Goal: Task Accomplishment & Management: Manage account settings

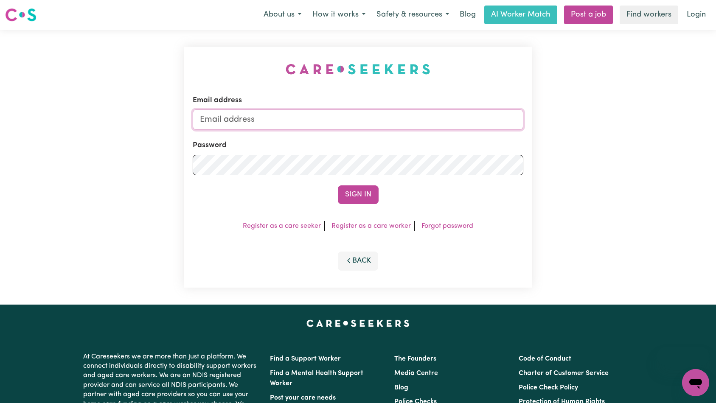
click at [376, 125] on input "Email address" at bounding box center [358, 120] width 331 height 20
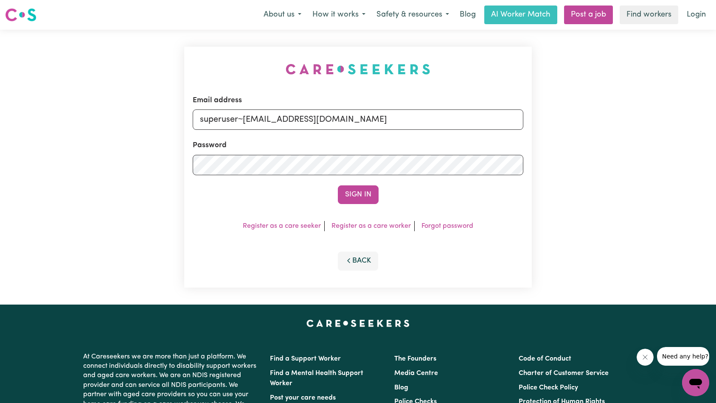
type input "superuser~[EMAIL_ADDRESS][DOMAIN_NAME]"
click at [354, 193] on button "Sign In" at bounding box center [358, 195] width 41 height 19
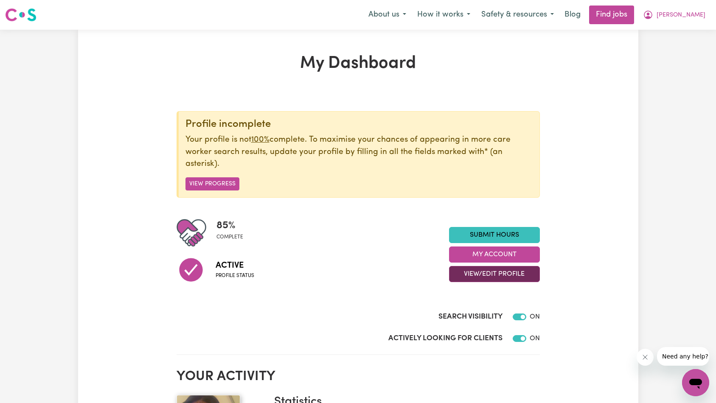
click at [464, 271] on button "View/Edit Profile" at bounding box center [494, 274] width 91 height 16
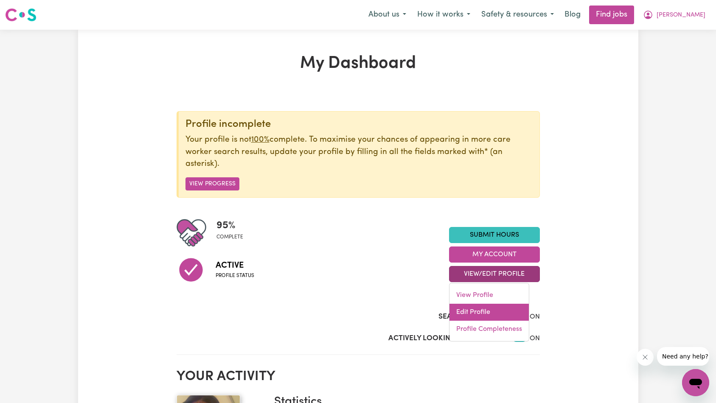
click at [472, 313] on link "Edit Profile" at bounding box center [489, 312] width 79 height 17
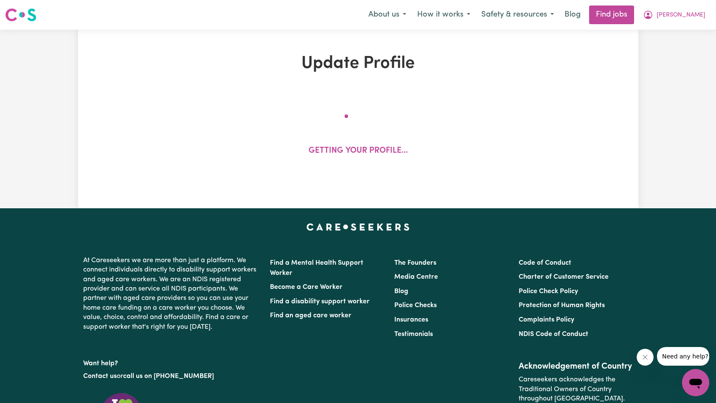
select select "[DEMOGRAPHIC_DATA]"
select select "Australian PR"
select select "Studying a healthcare related degree or qualification"
select select "40"
select select "45"
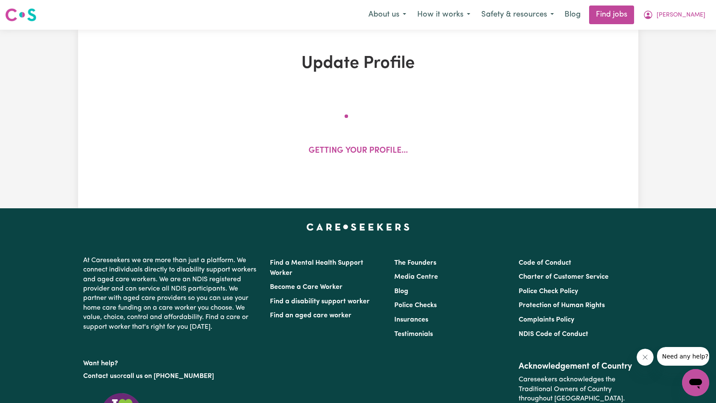
select select "50"
select select "53"
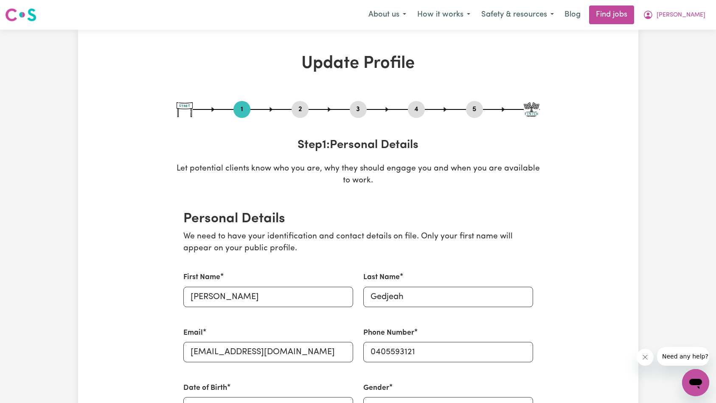
click at [362, 111] on button "3" at bounding box center [358, 109] width 17 height 11
select select "2020"
select select "2023"
select select "2024"
select select "2025"
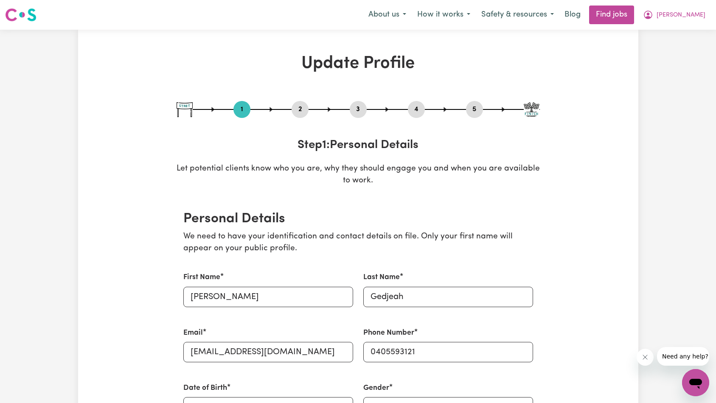
select select "Certificate III (Individual Support)"
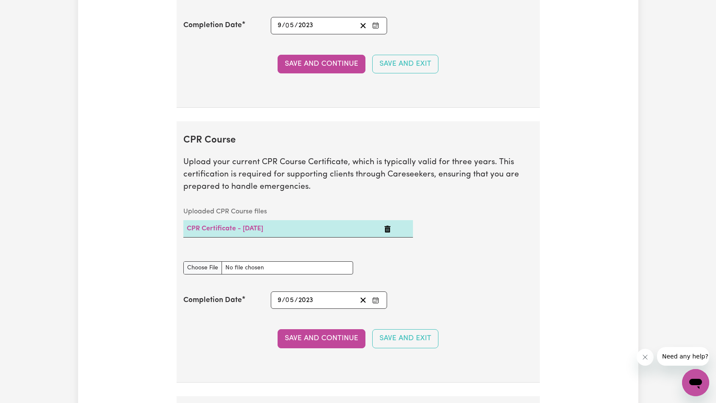
scroll to position [2208, 0]
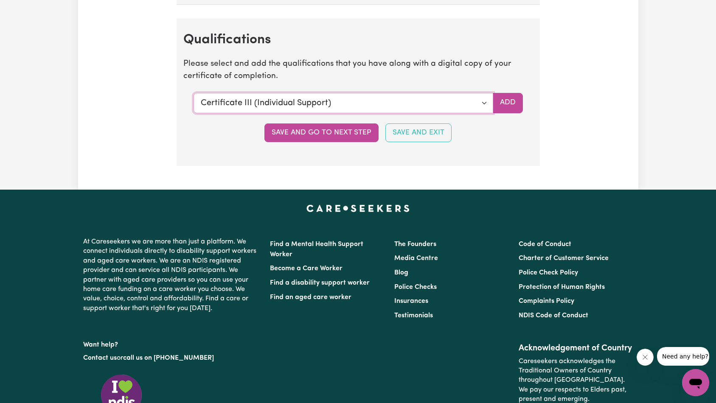
click at [324, 104] on select "Select a qualification to add... Certificate III (Individual Support) Certifica…" at bounding box center [344, 103] width 300 height 20
click at [510, 100] on button "Add" at bounding box center [508, 103] width 30 height 20
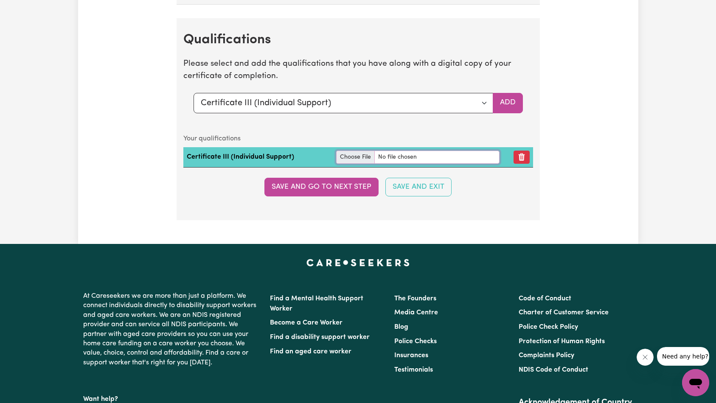
click at [374, 156] on input "file" at bounding box center [417, 157] width 163 height 13
type input "C:\fakepath\ACFrOgB6qCUpwp6fcep1u38Xh-YCjos6npqbIHRYMEKDpAL2uEKxXy42nYooha0ZTUH…"
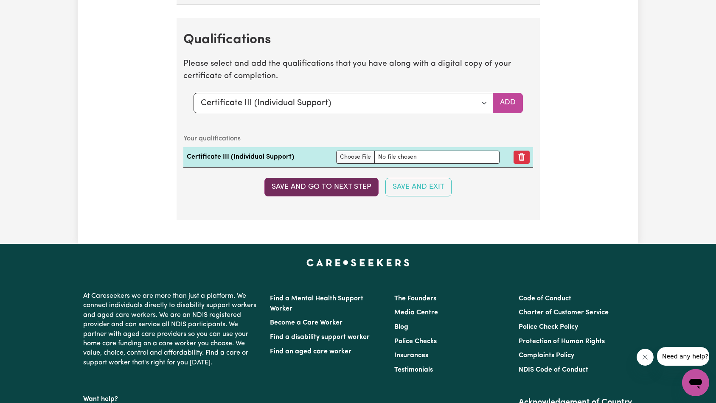
click at [331, 190] on button "Save and go to next step" at bounding box center [321, 187] width 114 height 19
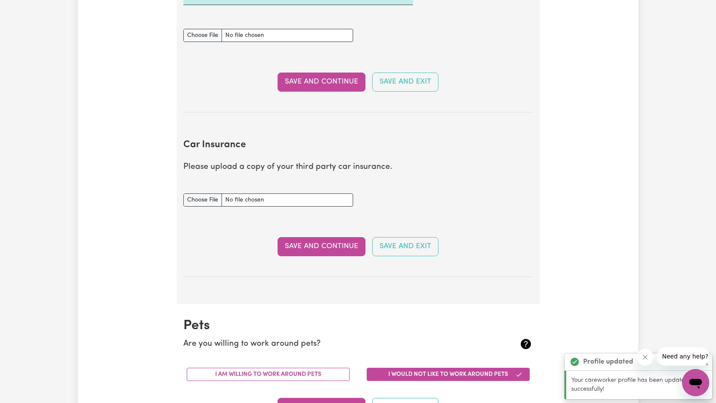
scroll to position [0, 0]
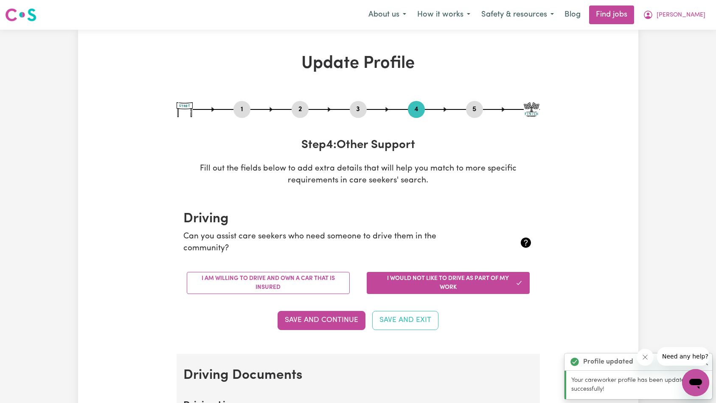
click at [357, 114] on button "3" at bounding box center [358, 109] width 17 height 11
select select "2020"
select select "2023"
select select "2024"
select select "2025"
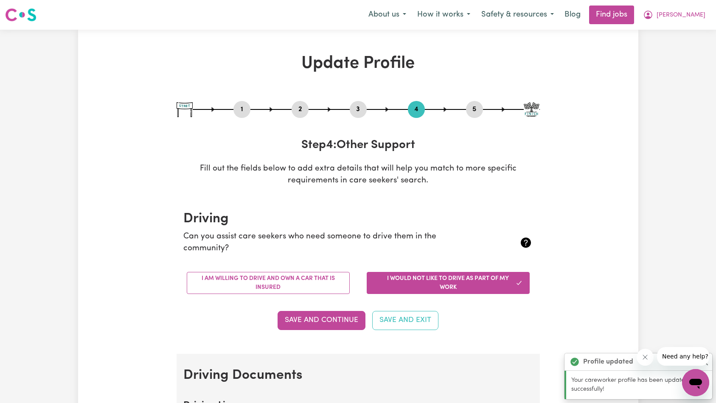
select select "Certificate III (Individual Support)"
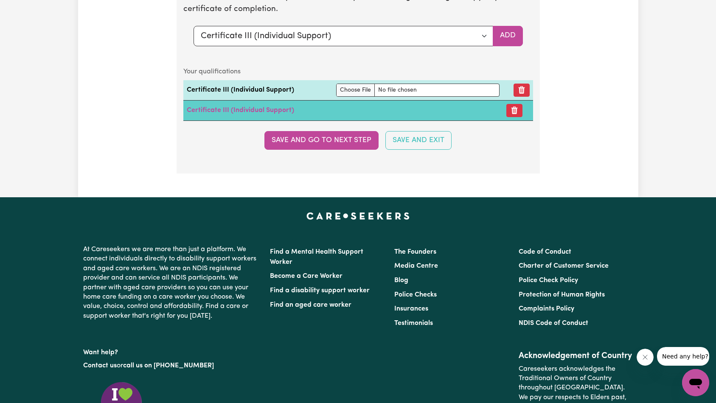
scroll to position [2221, 0]
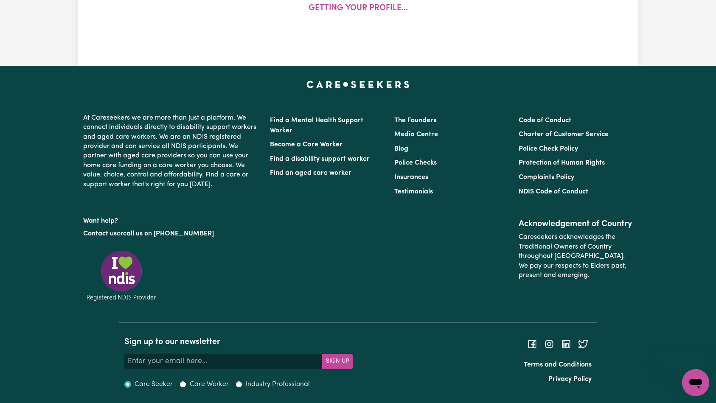
scroll to position [150, 0]
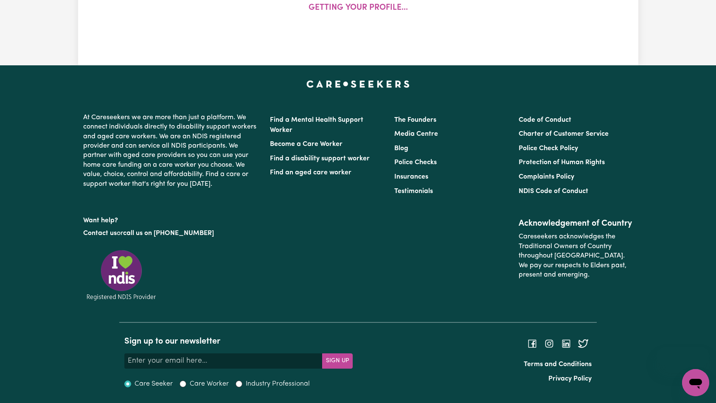
select select "[DEMOGRAPHIC_DATA]"
select select "Australian PR"
select select "Studying a healthcare related degree or qualification"
select select "40"
select select "45"
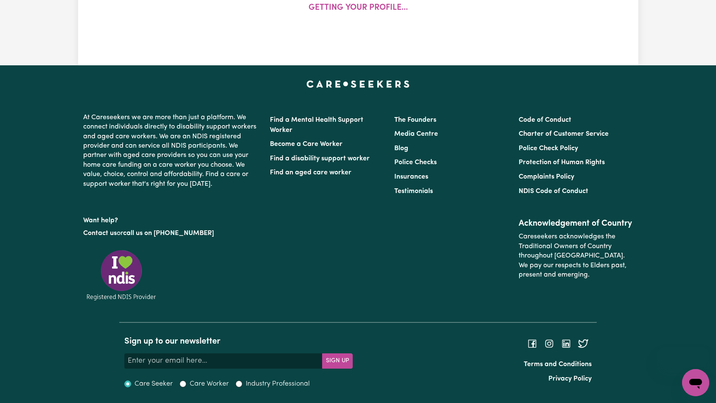
select select "50"
select select "53"
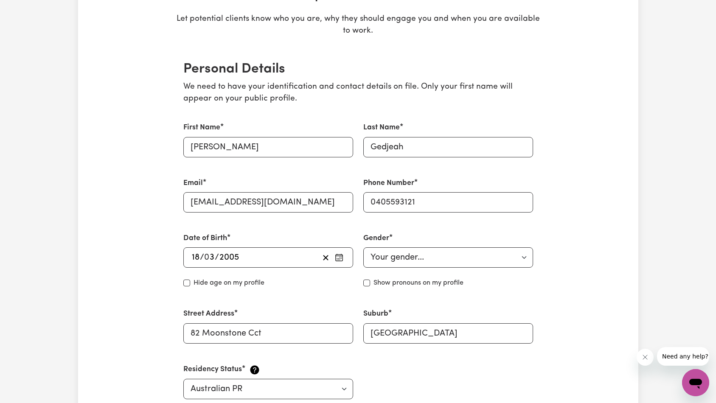
scroll to position [0, 0]
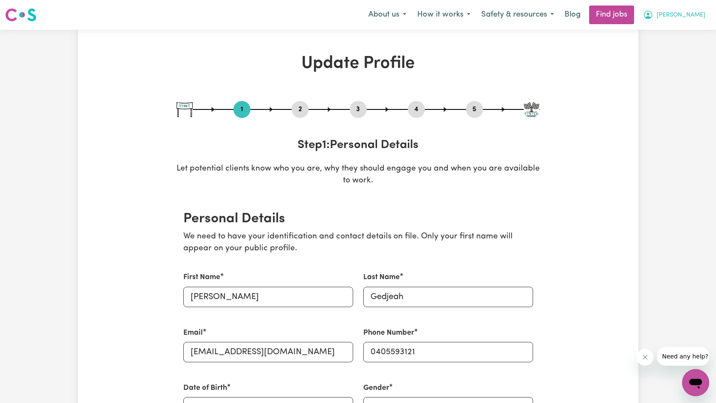
click at [698, 17] on span "[PERSON_NAME]" at bounding box center [681, 15] width 49 height 9
click at [683, 45] on link "My Dashboard" at bounding box center [677, 49] width 67 height 16
